Goal: Transaction & Acquisition: Purchase product/service

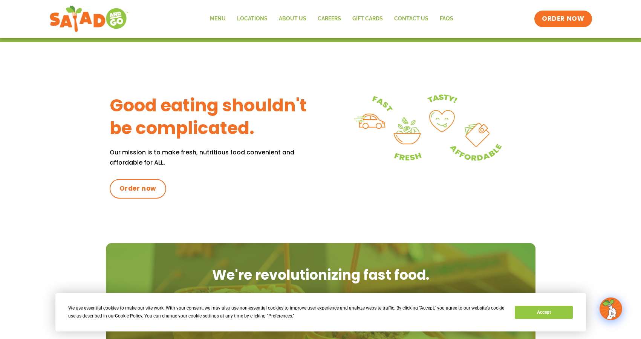
scroll to position [257, 0]
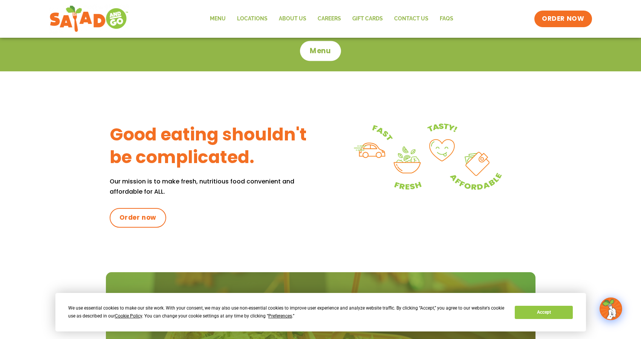
click at [319, 52] on span "Menu" at bounding box center [320, 51] width 21 height 10
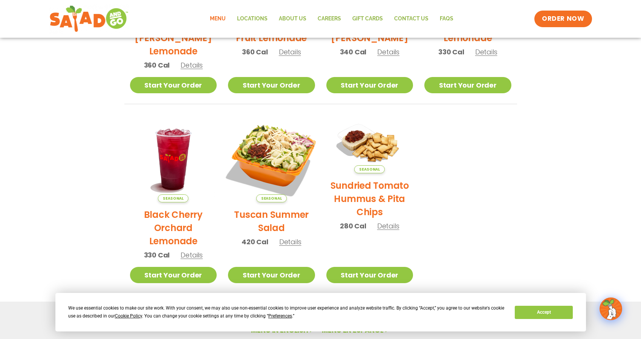
scroll to position [288, 0]
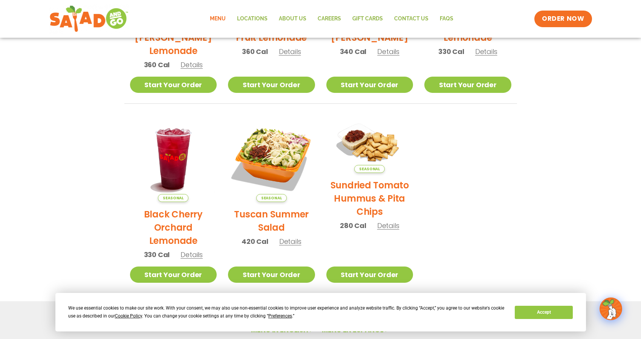
click at [270, 213] on h2 "Tuscan Summer Salad" at bounding box center [271, 220] width 87 height 26
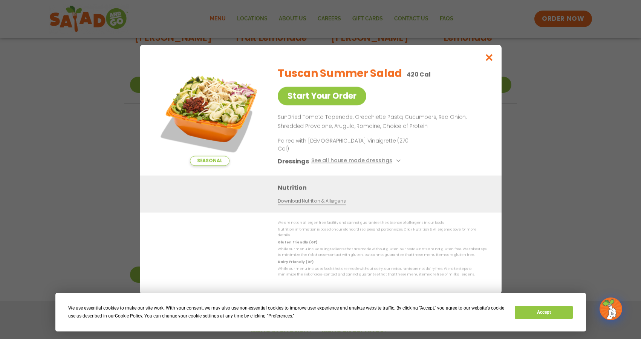
click at [396, 161] on icon at bounding box center [397, 160] width 3 height 3
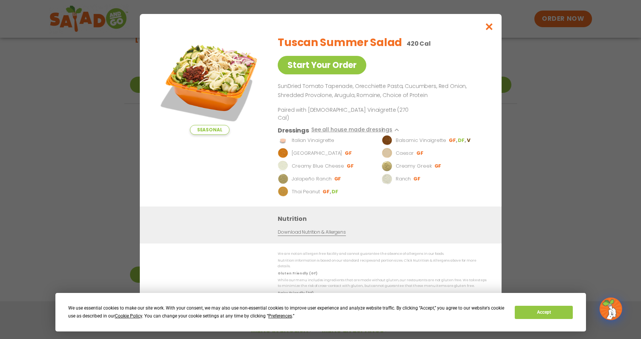
click at [489, 31] on icon "Close modal" at bounding box center [488, 27] width 9 height 8
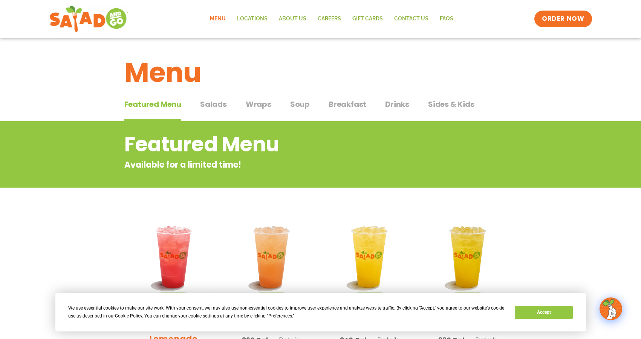
scroll to position [0, 0]
click at [261, 102] on span "Wraps" at bounding box center [259, 103] width 26 height 11
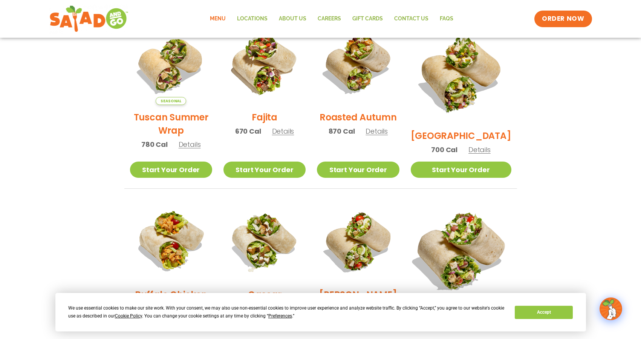
scroll to position [209, 0]
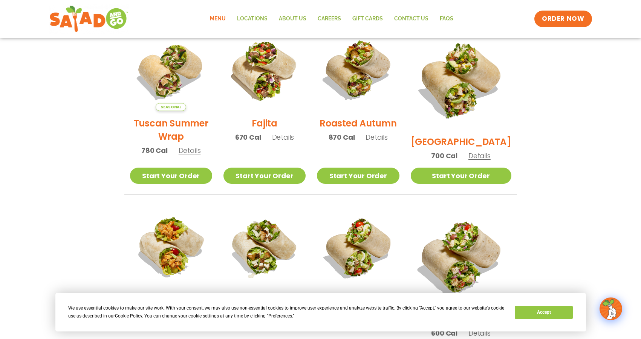
click at [486, 151] on span "Details" at bounding box center [480, 155] width 22 height 9
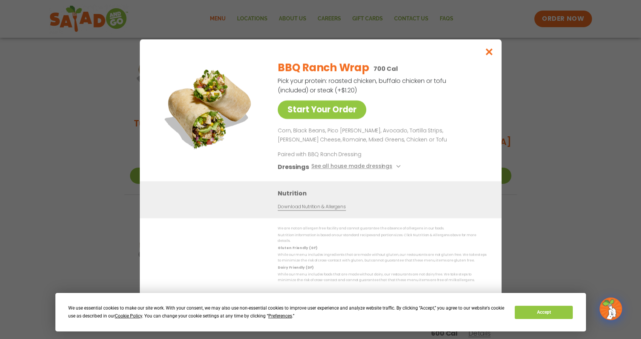
click at [490, 54] on icon "Close modal" at bounding box center [488, 52] width 9 height 8
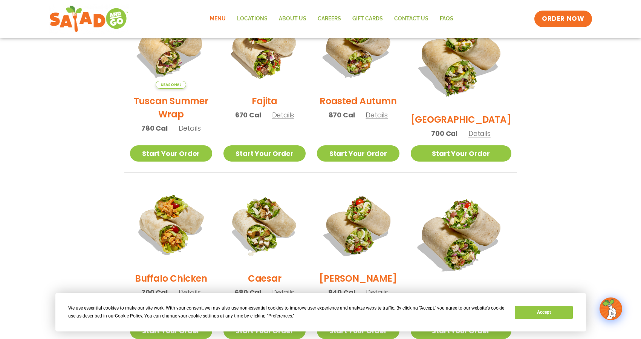
scroll to position [233, 0]
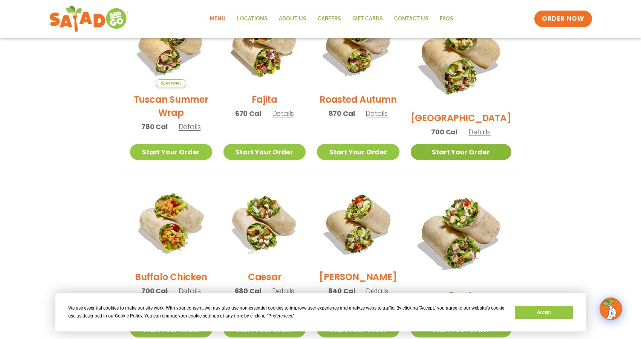
click at [464, 152] on link "Start Your Order" at bounding box center [461, 152] width 101 height 16
